Goal: Transaction & Acquisition: Purchase product/service

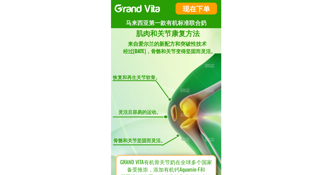
select select "600:[GEOGRAPHIC_DATA]"
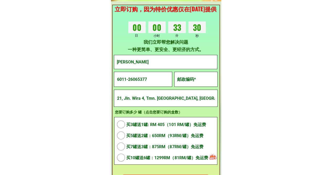
scroll to position [1602, 0]
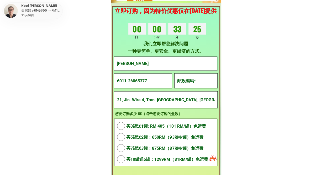
click at [193, 82] on input "text" at bounding box center [196, 81] width 40 height 14
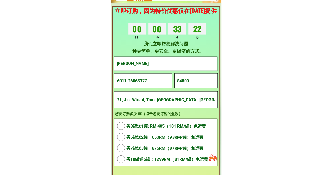
type input "84800"
click at [144, 101] on input "21, Jln. Wira 4, Tmn. [GEOGRAPHIC_DATA], [GEOGRAPHIC_DATA], [GEOGRAPHIC_DATA], …" at bounding box center [166, 99] width 101 height 17
drag, startPoint x: 136, startPoint y: 101, endPoint x: 228, endPoint y: 102, distance: 92.5
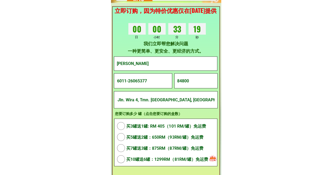
click at [159, 102] on input "21, Jln. Wira 4, Tmn. [GEOGRAPHIC_DATA], [GEOGRAPHIC_DATA], [GEOGRAPHIC_DATA], …" at bounding box center [166, 99] width 101 height 17
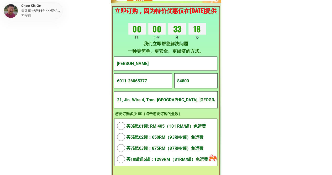
drag, startPoint x: 143, startPoint y: 99, endPoint x: 98, endPoint y: 97, distance: 45.5
click at [138, 98] on input "21, Jln. Wira 4, Tmn. [GEOGRAPHIC_DATA], [GEOGRAPHIC_DATA], [GEOGRAPHIC_DATA], …" at bounding box center [166, 99] width 101 height 17
drag, startPoint x: 139, startPoint y: 101, endPoint x: 223, endPoint y: 100, distance: 84.6
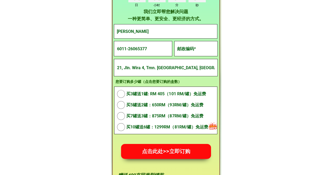
scroll to position [4754, 0]
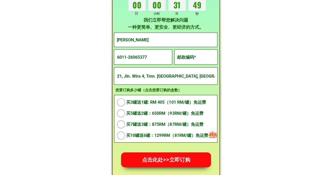
click at [142, 113] on span "买5罐送2罐：650RM（93RM/罐）免运费" at bounding box center [167, 113] width 82 height 7
radio input "true"
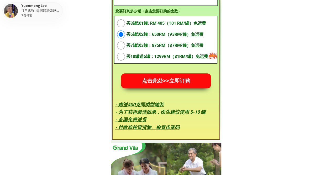
scroll to position [4807, 0]
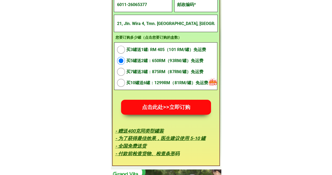
click at [166, 105] on p "点击此处>>立即订购" at bounding box center [166, 107] width 90 height 15
